Goal: Task Accomplishment & Management: Manage account settings

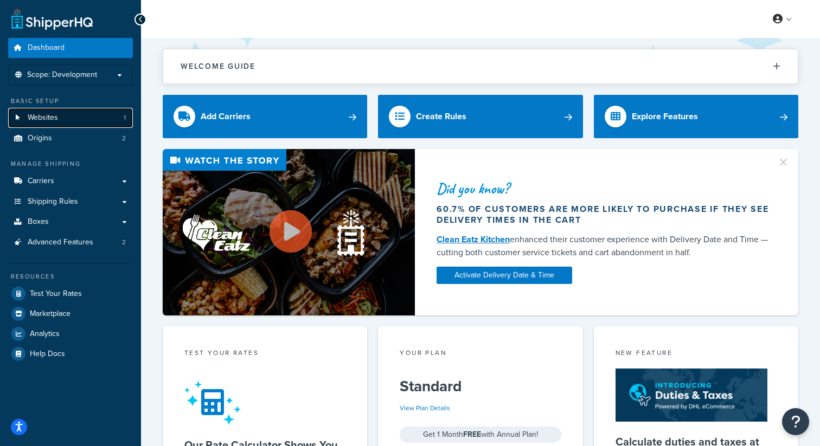
click at [89, 117] on link "Websites 1" at bounding box center [70, 118] width 125 height 20
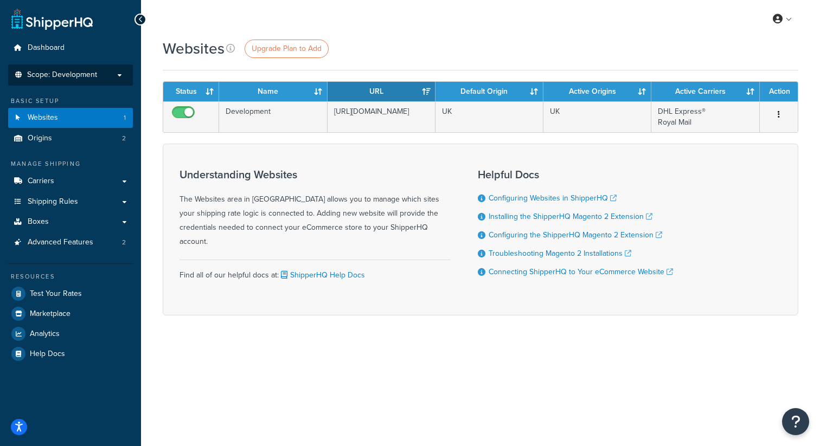
click at [105, 75] on p "Scope: Development" at bounding box center [70, 74] width 115 height 9
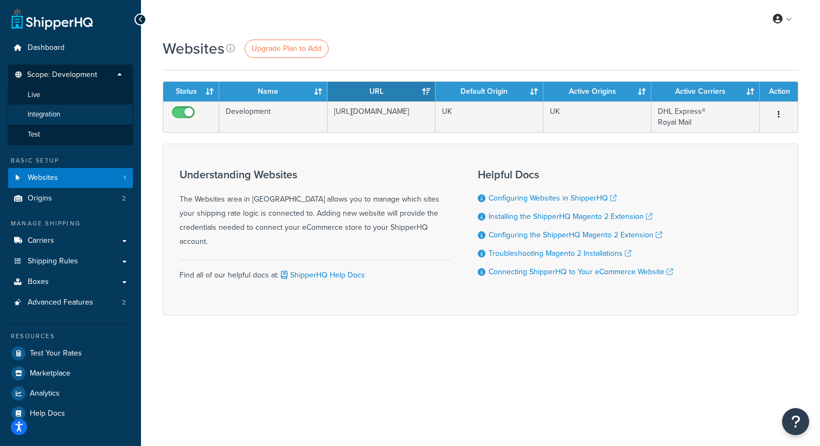
click at [88, 115] on li "Integration" at bounding box center [71, 115] width 126 height 20
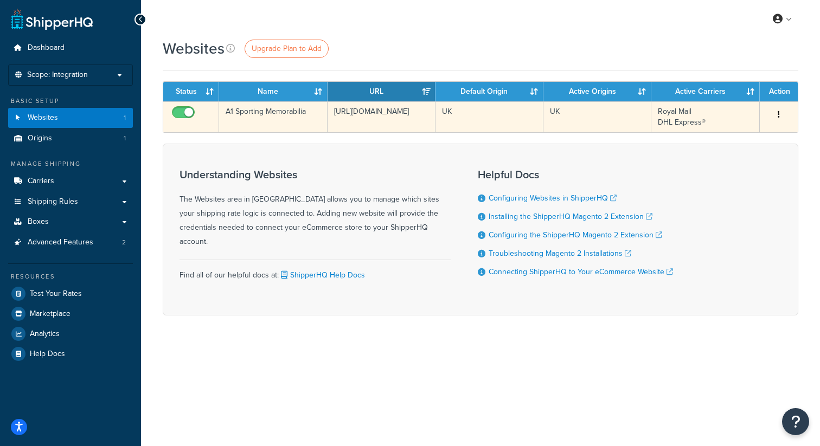
click at [777, 114] on button "button" at bounding box center [778, 114] width 15 height 17
click at [755, 131] on link "Edit" at bounding box center [735, 136] width 86 height 22
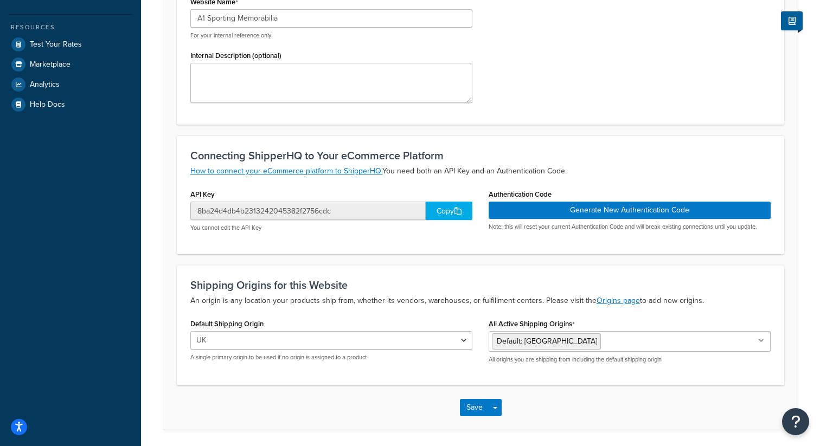
scroll to position [256, 0]
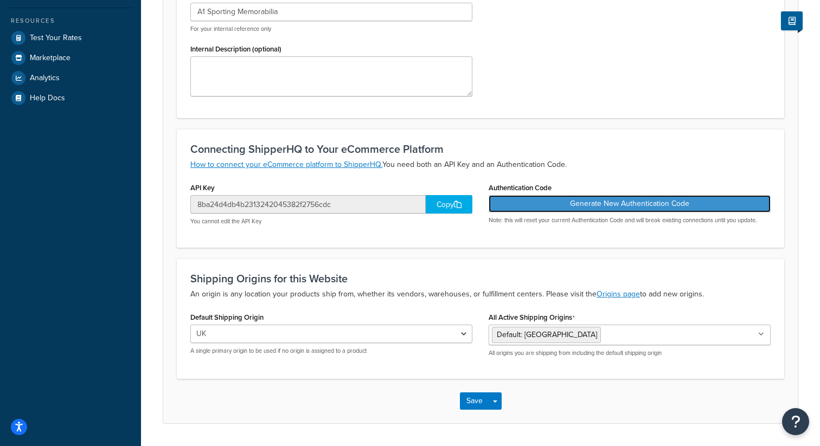
click at [551, 203] on button "Generate New Authentication Code" at bounding box center [630, 203] width 282 height 17
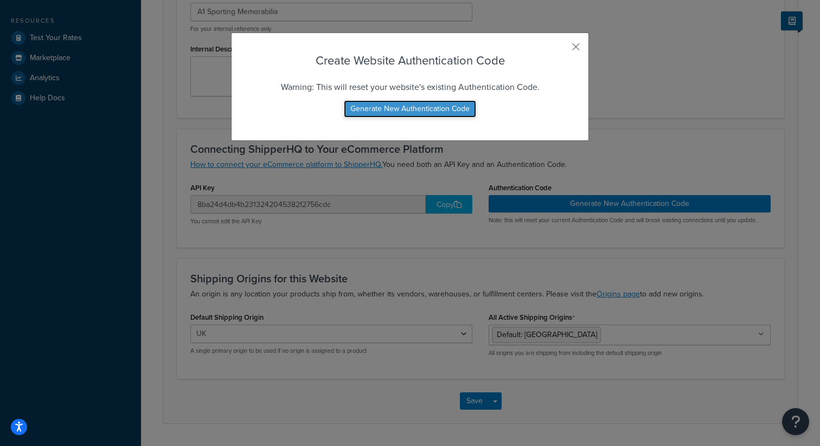
click at [425, 110] on button "Generate New Authentication Code" at bounding box center [410, 108] width 132 height 17
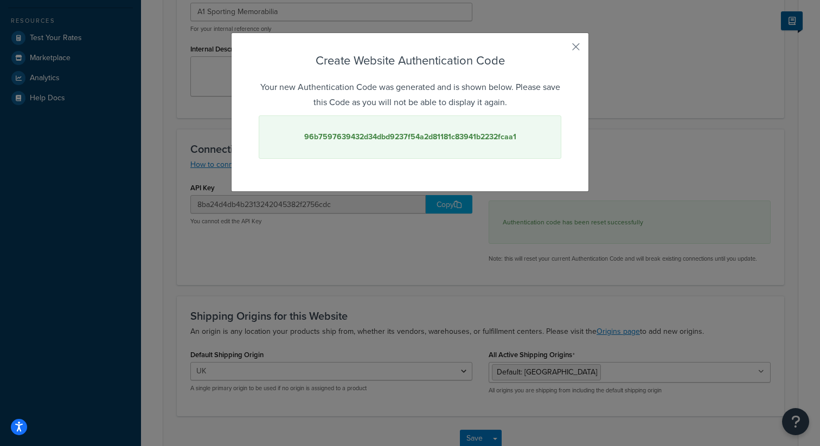
click at [423, 137] on strong "96b7597639432d34dbd9237f54a2d81181c83941b2232fcaa1" at bounding box center [410, 136] width 212 height 11
copy strong "96b7597639432d34dbd9237f54a2d81181c83941b2232fcaa1"
click at [561, 50] on button "button" at bounding box center [560, 50] width 3 height 3
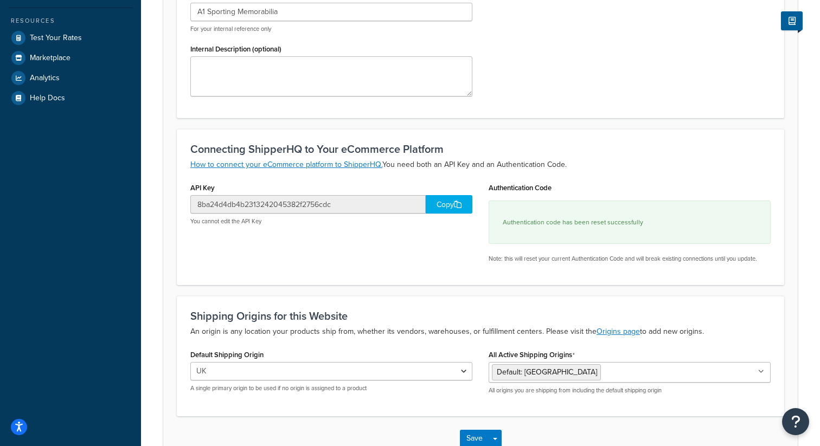
click at [448, 204] on div "Copy" at bounding box center [449, 204] width 47 height 18
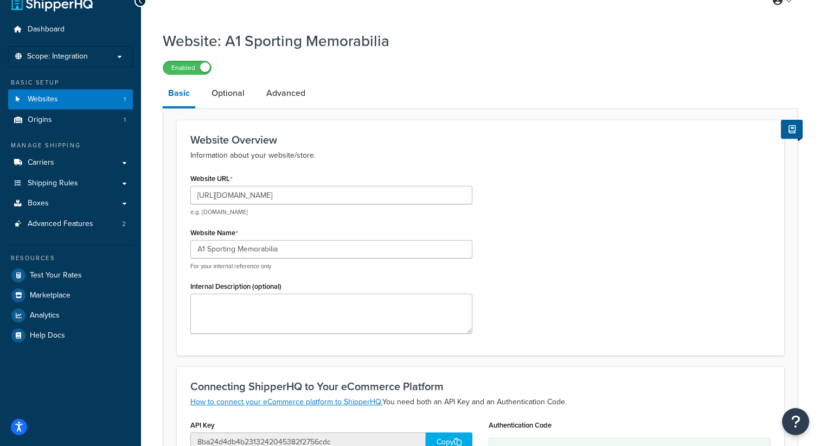
scroll to position [326, 0]
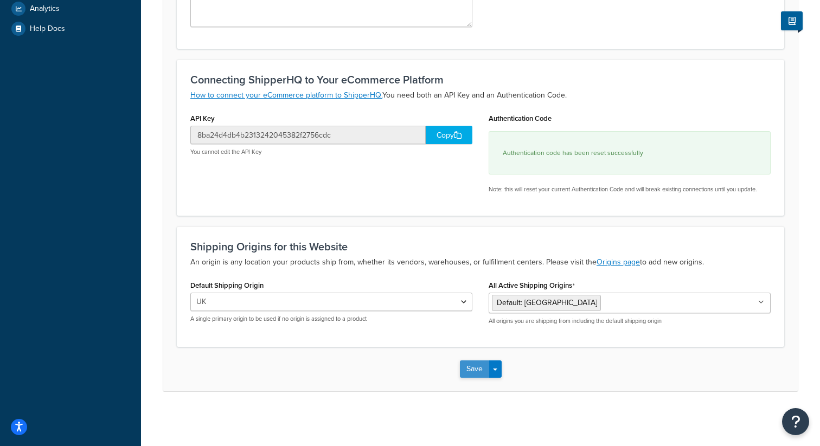
click at [471, 371] on button "Save" at bounding box center [474, 369] width 29 height 17
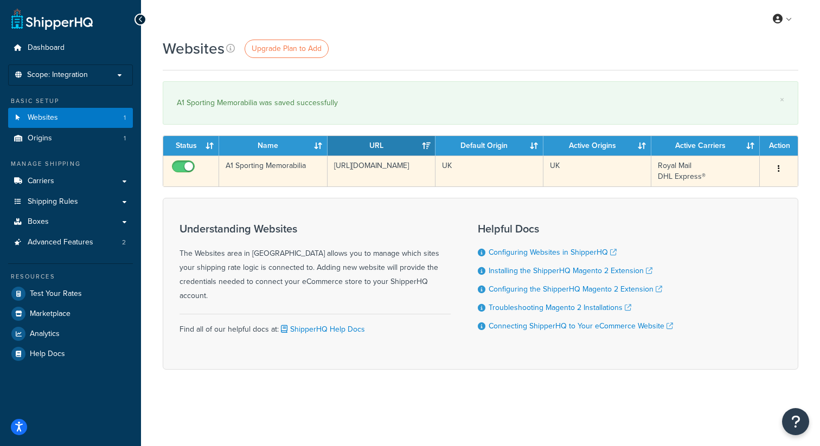
click at [775, 166] on button "button" at bounding box center [778, 169] width 15 height 17
click at [749, 191] on link "Edit" at bounding box center [735, 190] width 86 height 22
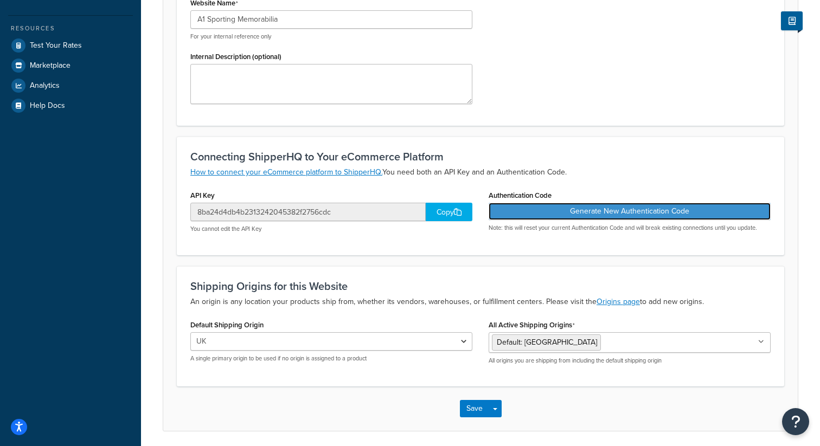
click at [536, 214] on button "Generate New Authentication Code" at bounding box center [630, 211] width 282 height 17
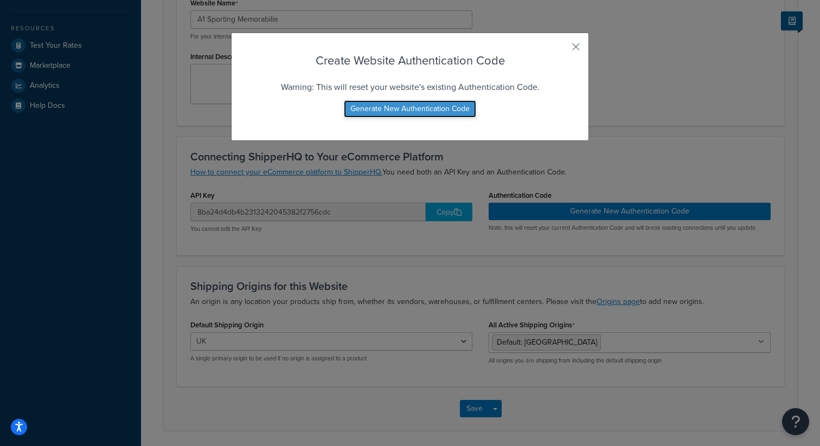
click at [445, 110] on button "Generate New Authentication Code" at bounding box center [410, 108] width 132 height 17
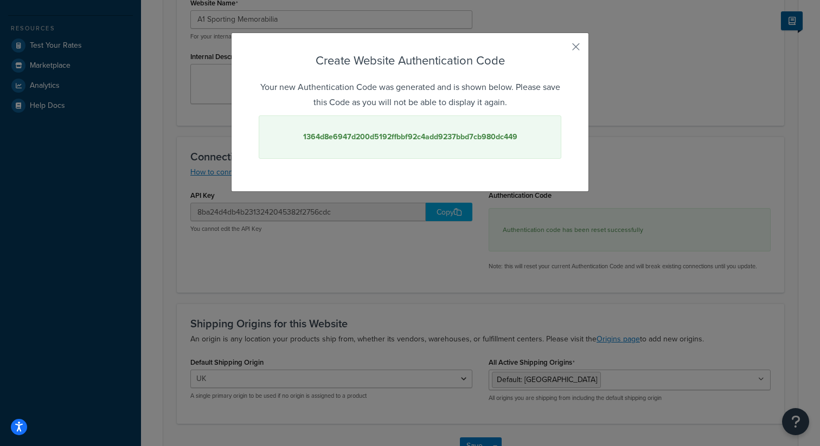
click at [397, 134] on strong "1364d8e6947d200d5192ffbbf92c4add9237bbd7cb980dc449" at bounding box center [410, 136] width 214 height 11
copy strong "1364d8e6947d200d5192ffbbf92c4add9237bbd7cb980dc449"
click at [561, 49] on button "button" at bounding box center [560, 50] width 3 height 3
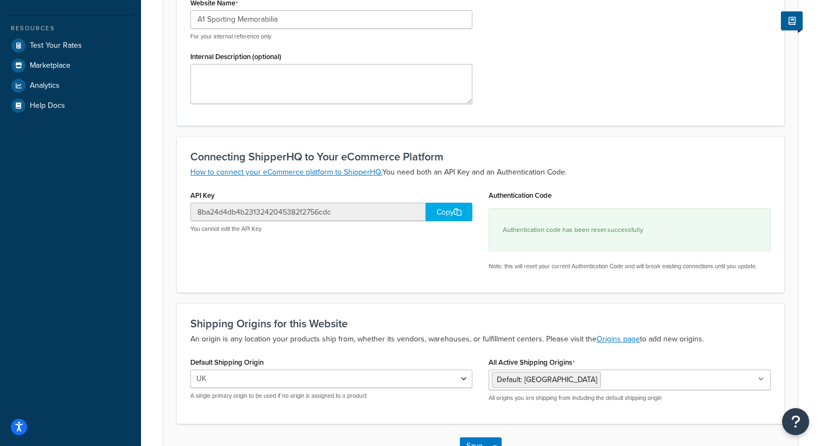
click at [435, 212] on div "Copy" at bounding box center [449, 212] width 47 height 18
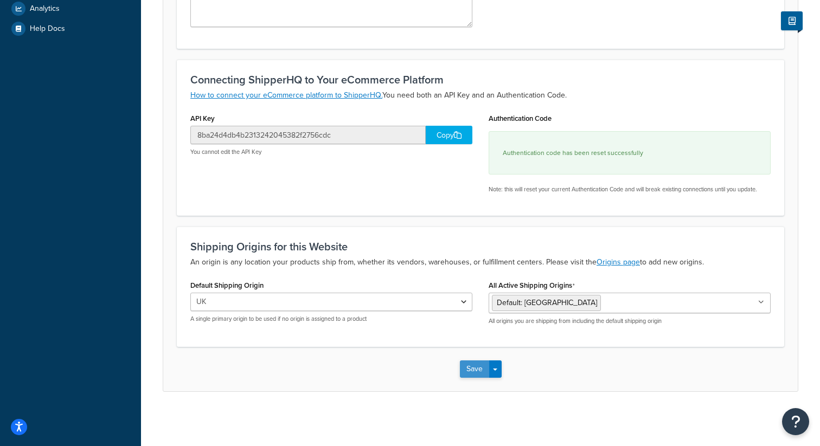
click at [470, 372] on button "Save" at bounding box center [474, 369] width 29 height 17
